Goal: Transaction & Acquisition: Purchase product/service

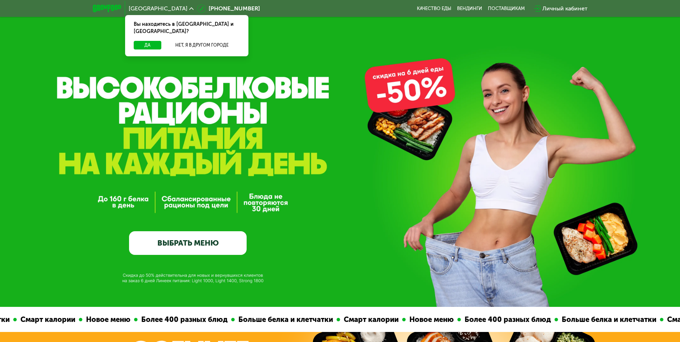
click at [212, 246] on link "ВЫБРАТЬ МЕНЮ" at bounding box center [188, 243] width 118 height 24
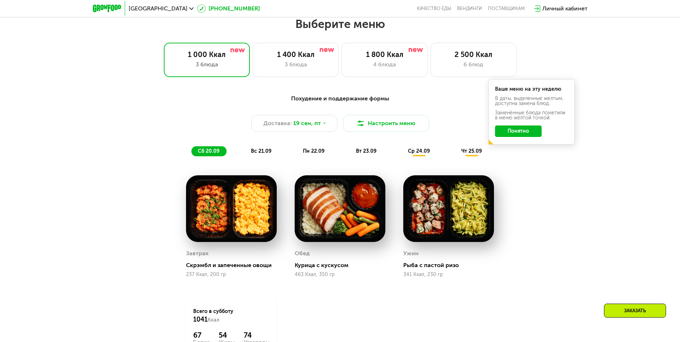
scroll to position [592, 0]
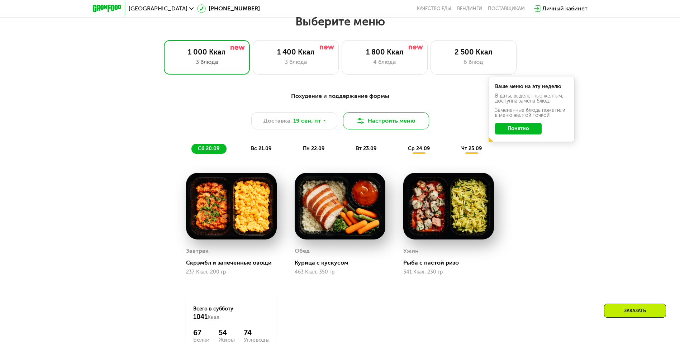
click at [405, 124] on button "Настроить меню" at bounding box center [386, 120] width 86 height 17
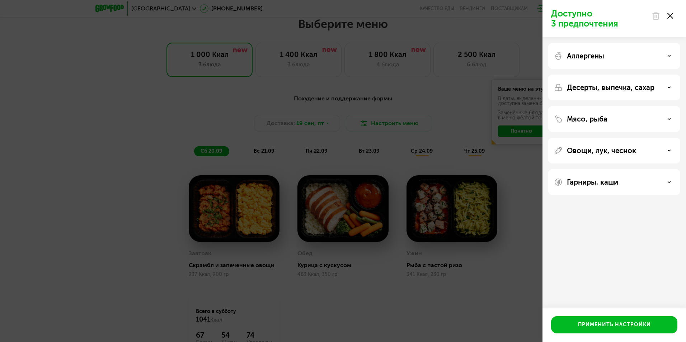
click at [671, 22] on div at bounding box center [662, 16] width 30 height 14
click at [673, 16] on div at bounding box center [662, 16] width 30 height 14
click at [671, 17] on use at bounding box center [670, 16] width 6 height 6
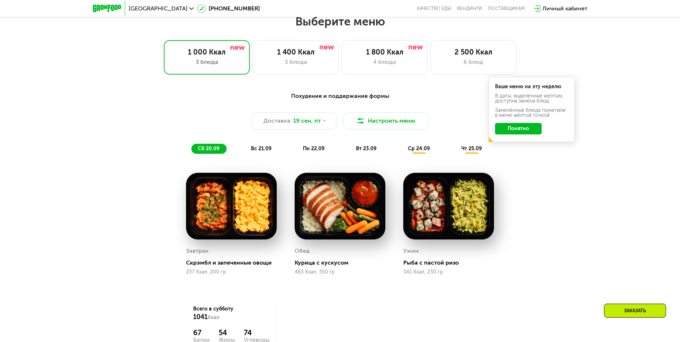
click at [511, 132] on button "Понятно" at bounding box center [518, 128] width 47 height 11
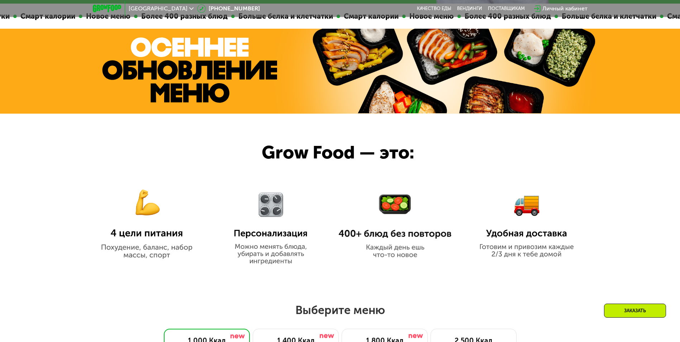
scroll to position [305, 0]
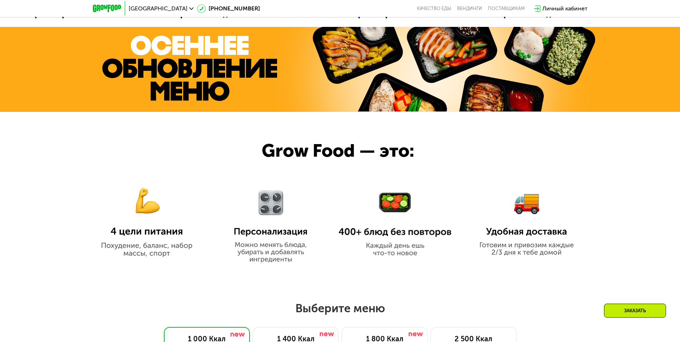
click at [280, 199] on img at bounding box center [271, 221] width 89 height 84
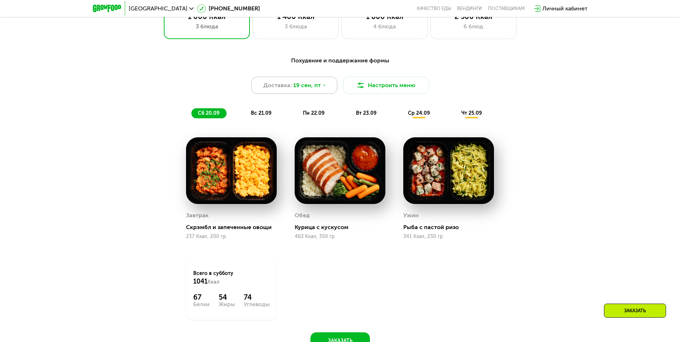
scroll to position [628, 0]
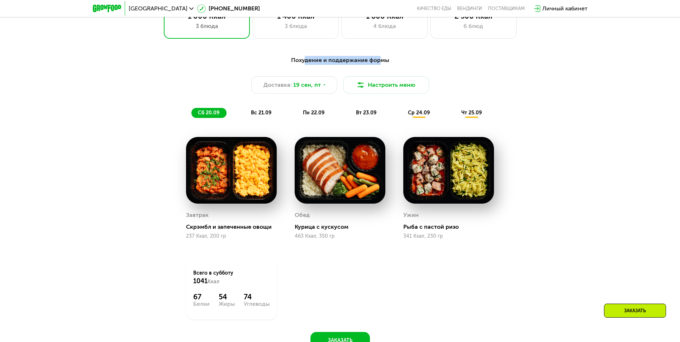
drag, startPoint x: 321, startPoint y: 62, endPoint x: 381, endPoint y: 63, distance: 59.5
click at [381, 63] on div "Похудение и поддержание формы" at bounding box center [340, 60] width 425 height 9
drag, startPoint x: 381, startPoint y: 63, endPoint x: 393, endPoint y: 81, distance: 22.5
click at [393, 81] on button "Настроить меню" at bounding box center [386, 84] width 86 height 17
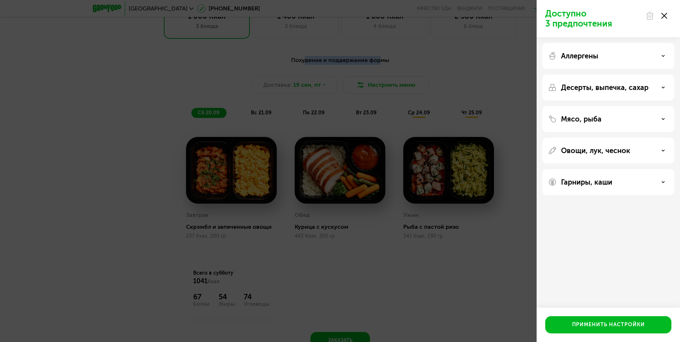
click at [393, 85] on div "Доступно 3 предпочтения Аллергены Десерты, выпечка, сахар Мясо, рыба Овощи, лук…" at bounding box center [340, 171] width 680 height 342
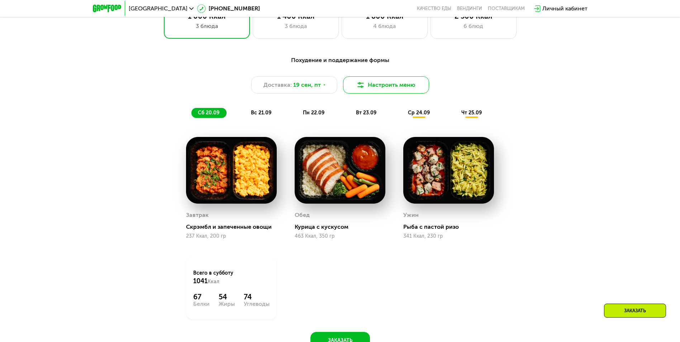
click at [384, 85] on button "Настроить меню" at bounding box center [386, 84] width 86 height 17
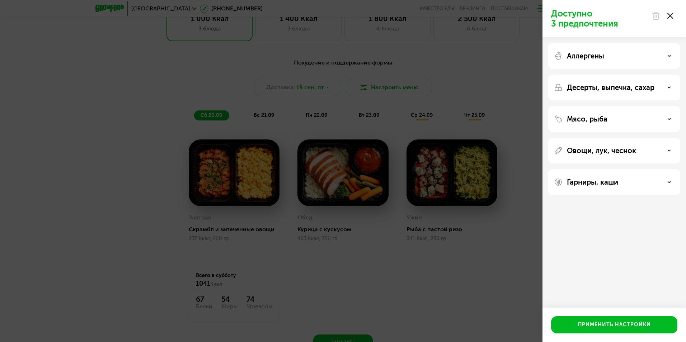
drag, startPoint x: 507, startPoint y: 72, endPoint x: 507, endPoint y: 66, distance: 6.1
click at [507, 71] on div "Доступно 3 предпочтения Аллергены Десерты, выпечка, сахар Мясо, рыба Овощи, лук…" at bounding box center [343, 171] width 686 height 342
